Goal: Obtain resource: Obtain resource

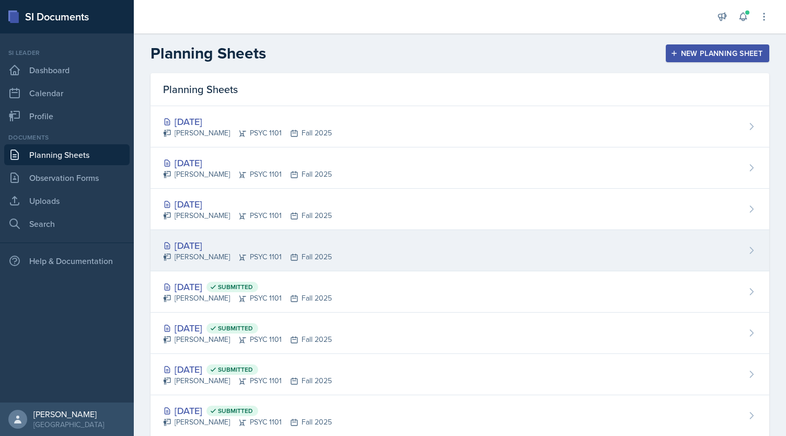
click at [341, 241] on div "[DATE] [PERSON_NAME] PSYC 1101 Fall 2025" at bounding box center [459, 250] width 618 height 41
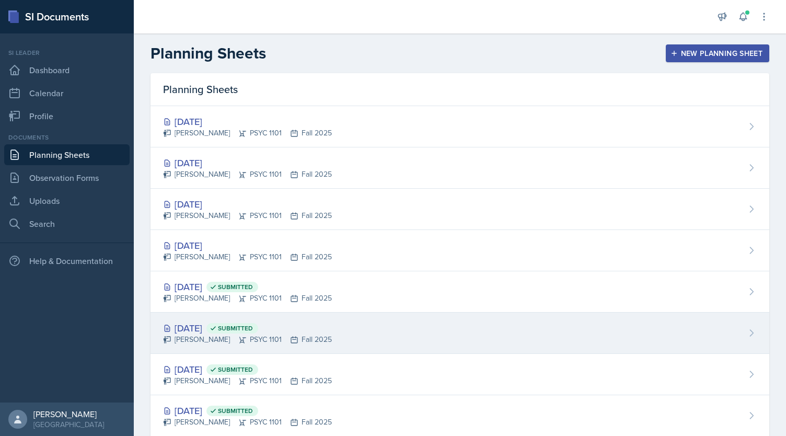
click at [371, 315] on div "[DATE] Submitted [PERSON_NAME] PSYC 1101 Fall 2025" at bounding box center [459, 332] width 618 height 41
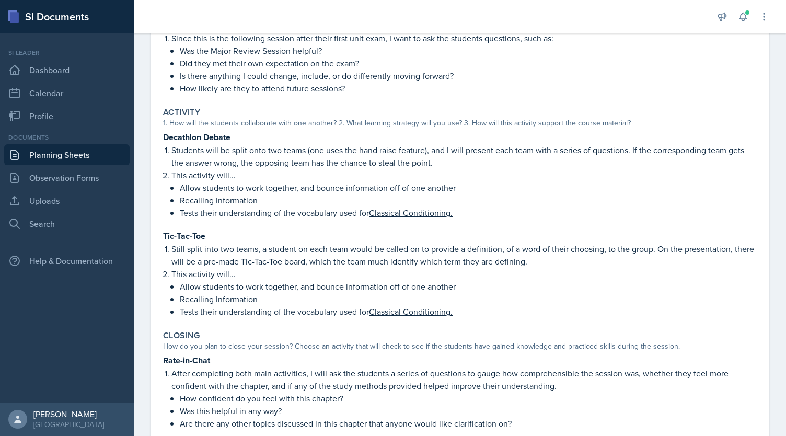
scroll to position [240, 0]
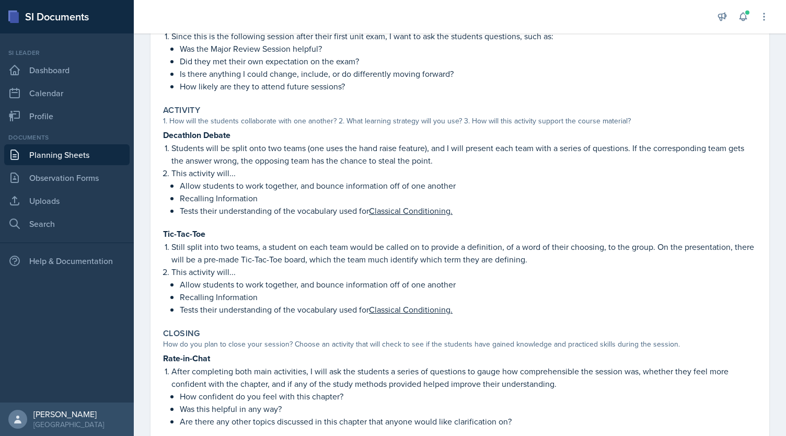
click at [198, 132] on strong "Decathlon Debate" at bounding box center [196, 135] width 67 height 12
copy strong "Decathlon Debate"
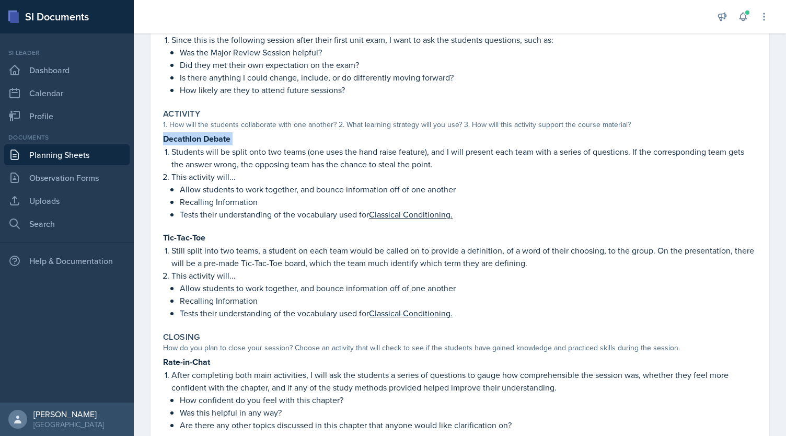
scroll to position [248, 0]
